Goal: Information Seeking & Learning: Learn about a topic

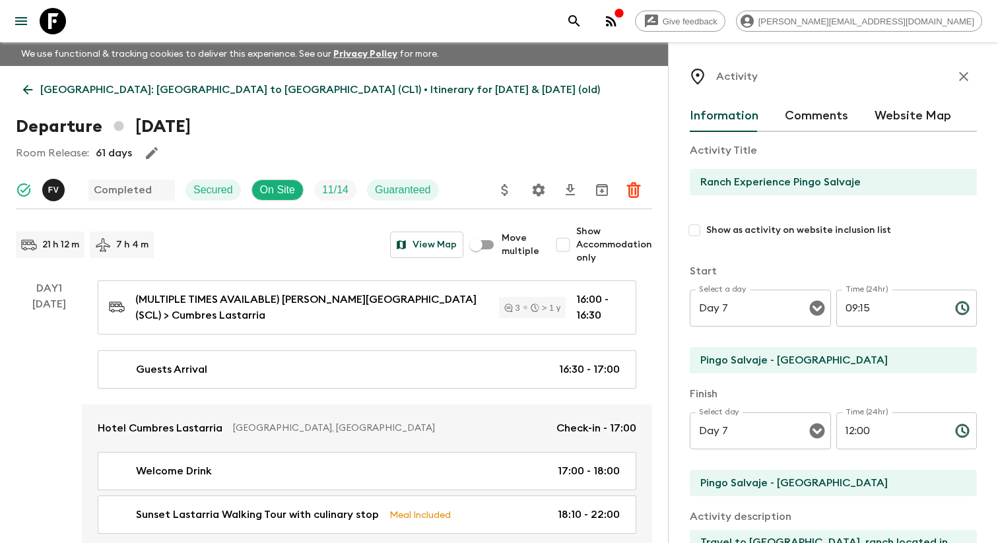
click at [21, 17] on icon "menu" at bounding box center [21, 21] width 12 height 8
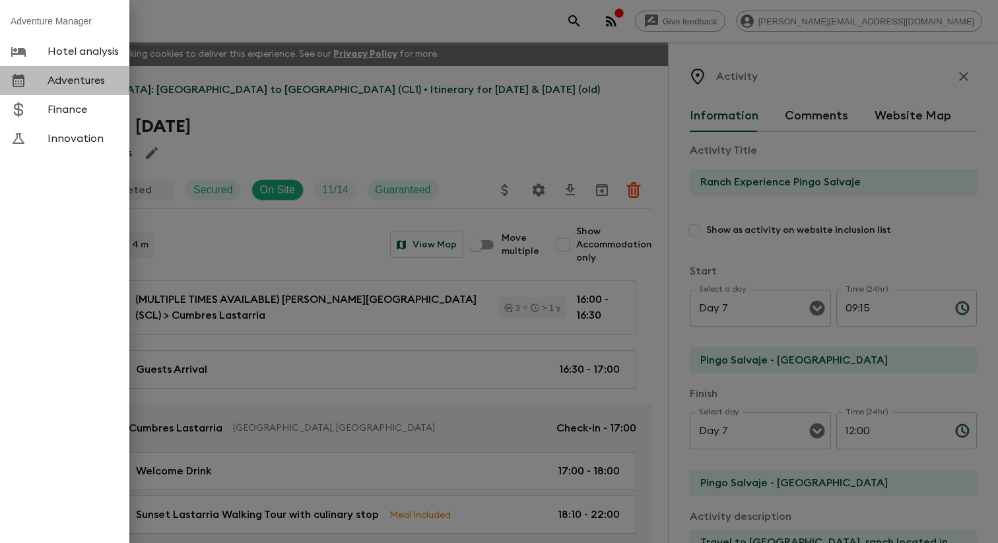
click at [84, 73] on link "Adventures" at bounding box center [64, 80] width 129 height 29
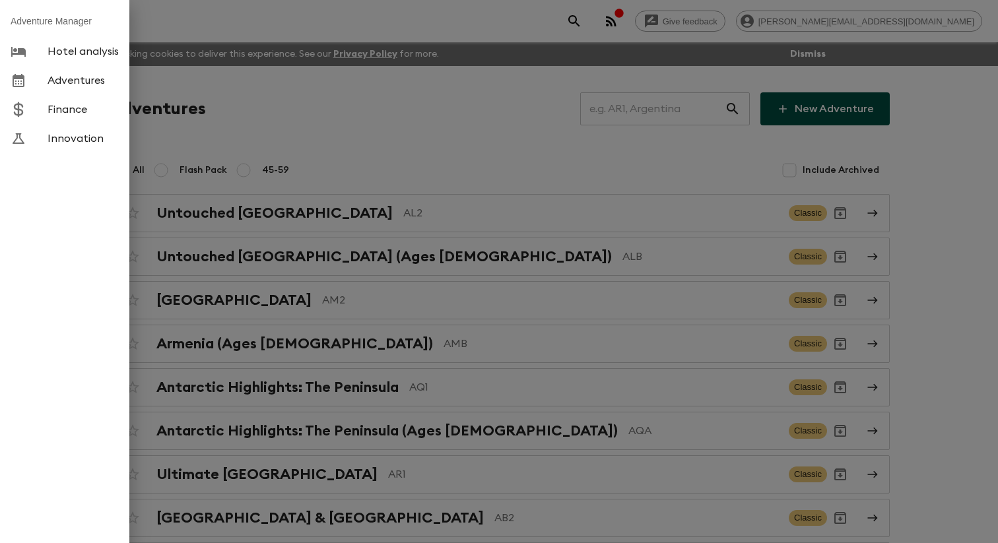
click at [102, 87] on span "Adventures" at bounding box center [83, 80] width 71 height 13
click at [191, 113] on div at bounding box center [499, 271] width 998 height 543
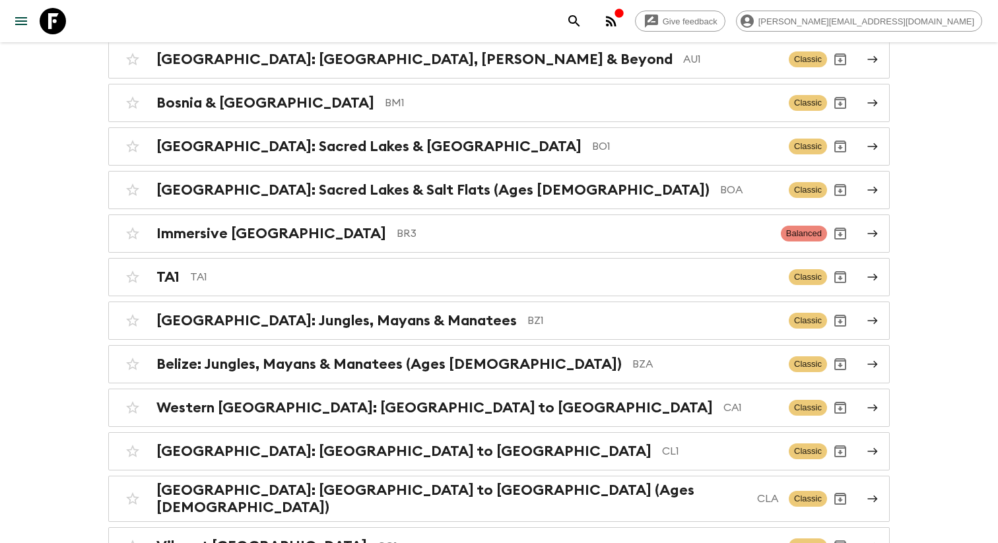
scroll to position [2370, 0]
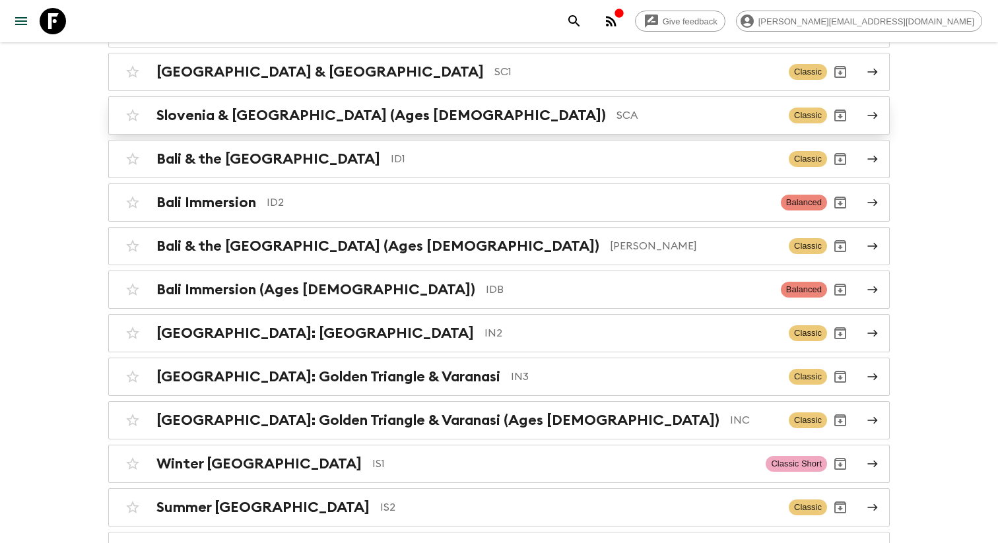
click at [257, 124] on h2 "Slovenia & [GEOGRAPHIC_DATA] (Ages [DEMOGRAPHIC_DATA])" at bounding box center [380, 115] width 449 height 17
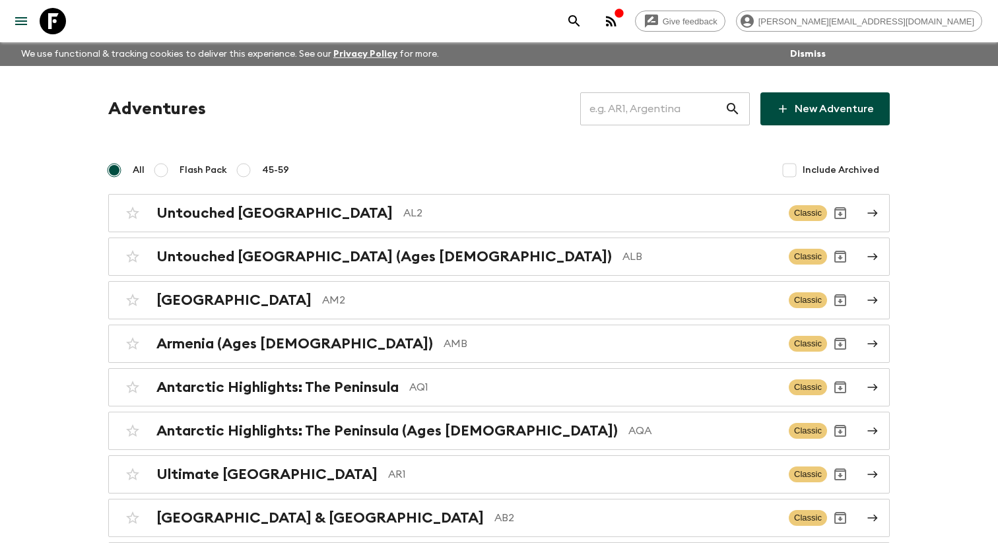
scroll to position [2370, 0]
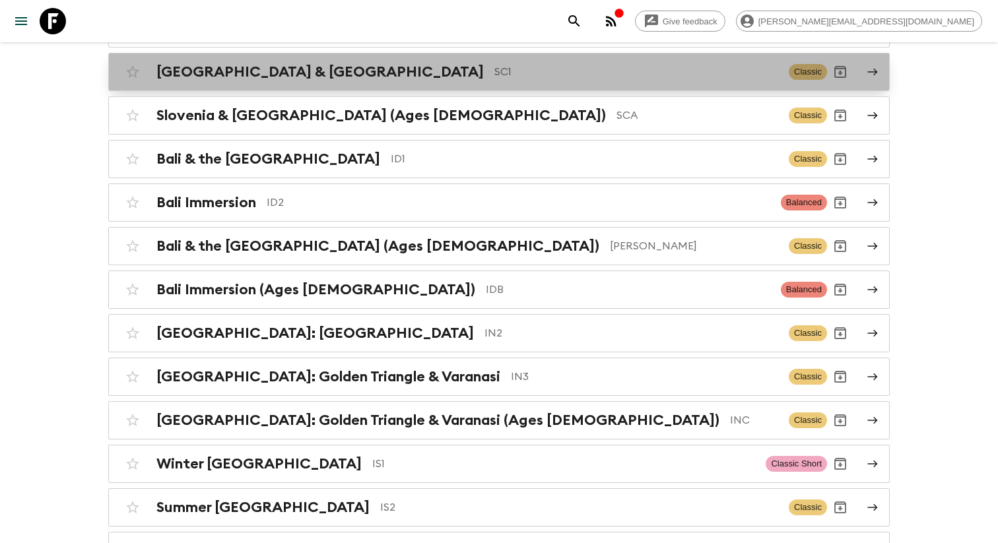
click at [271, 80] on h2 "[GEOGRAPHIC_DATA] & [GEOGRAPHIC_DATA]" at bounding box center [319, 71] width 327 height 17
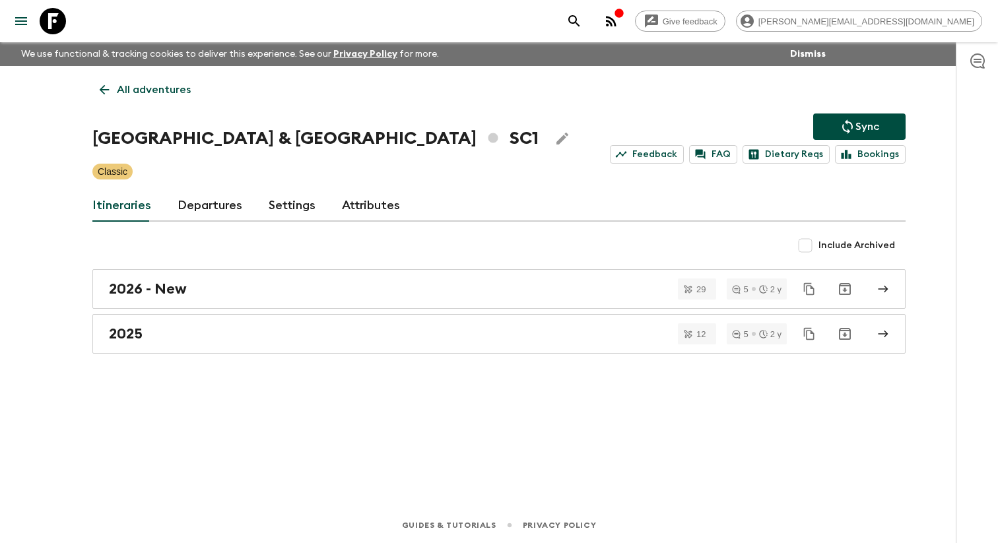
click at [187, 213] on link "Departures" at bounding box center [209, 206] width 65 height 32
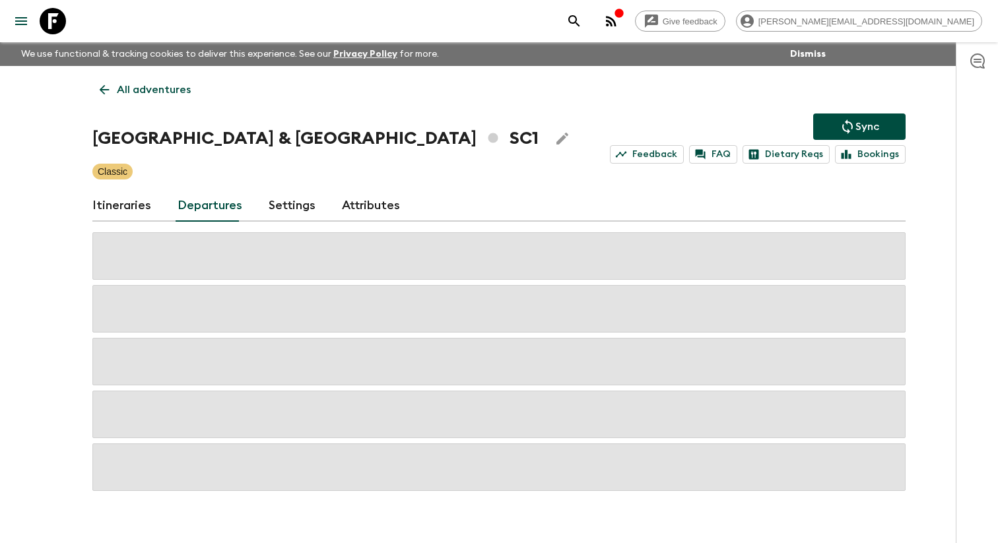
click at [102, 207] on link "Itineraries" at bounding box center [121, 206] width 59 height 32
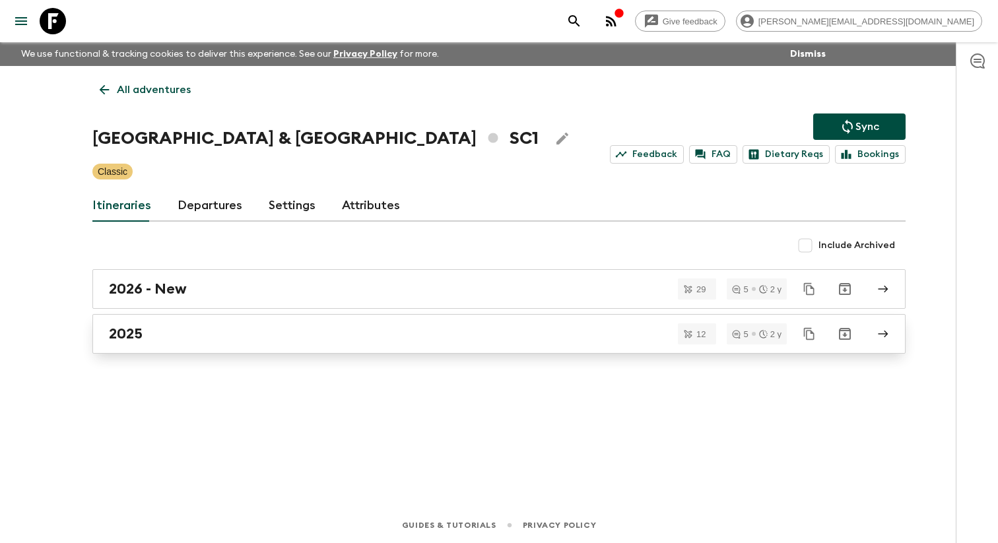
click at [161, 340] on div "2025" at bounding box center [486, 333] width 755 height 17
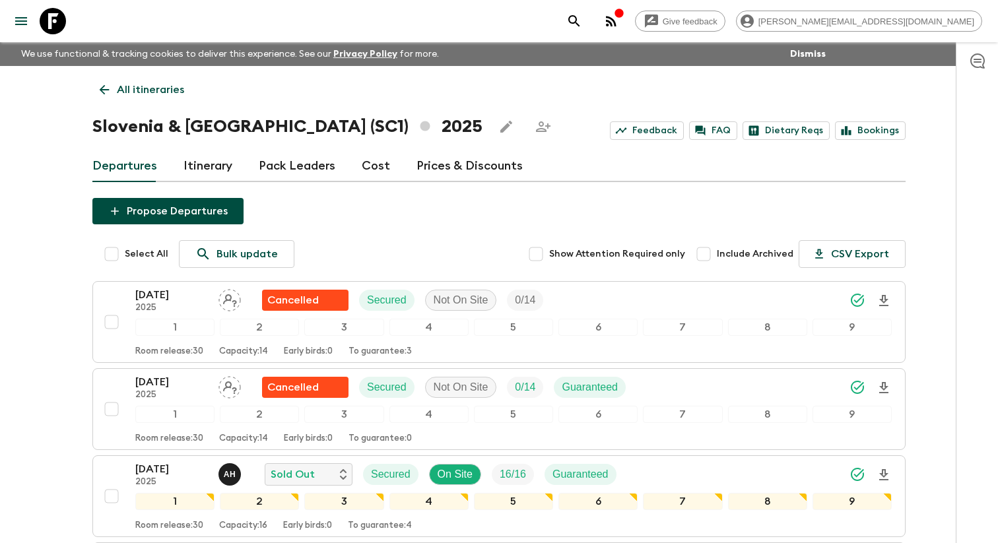
click at [185, 168] on link "Itinerary" at bounding box center [207, 166] width 49 height 32
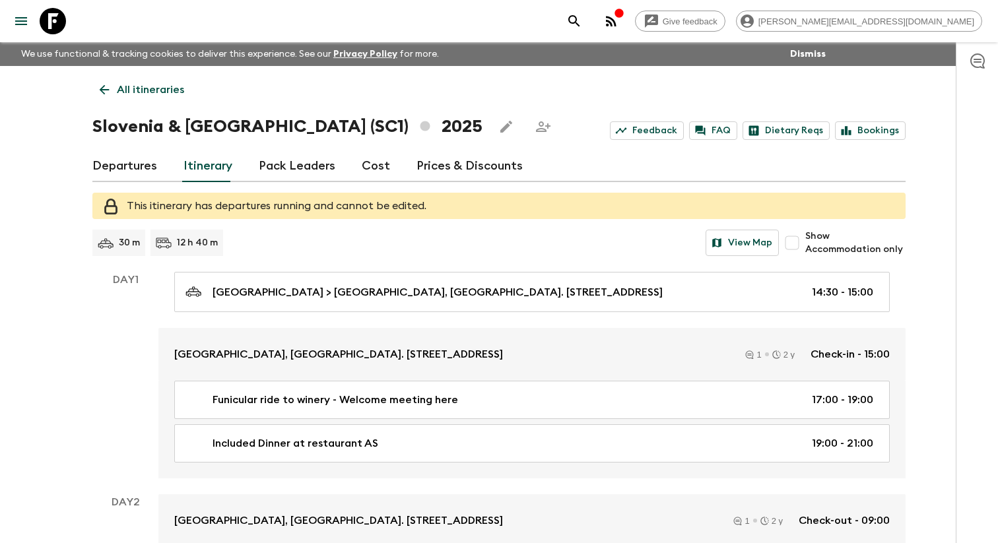
click at [831, 256] on label "Show Accommodation only" at bounding box center [842, 243] width 127 height 26
click at [805, 256] on input "Show Accommodation only" at bounding box center [792, 243] width 26 height 26
checkbox input "true"
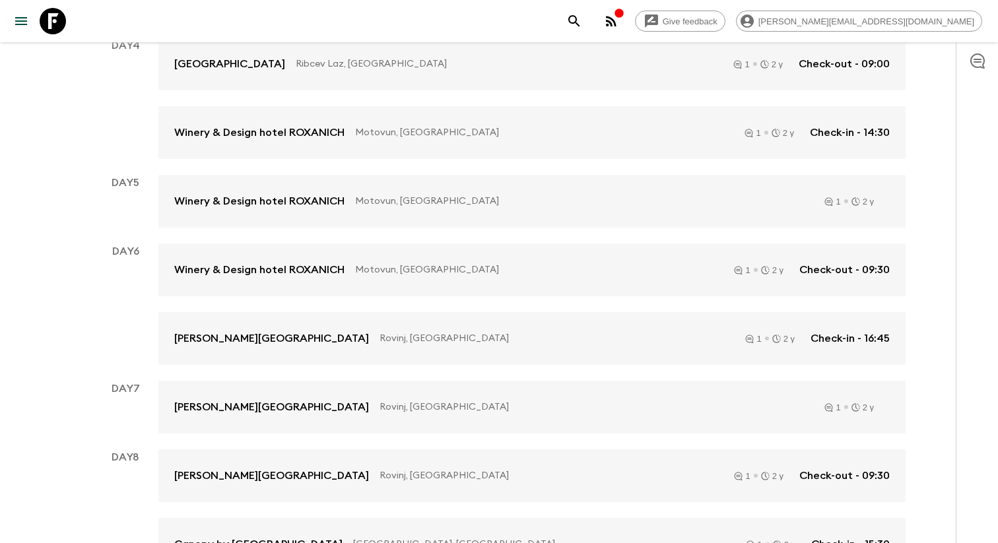
scroll to position [511, 0]
